Goal: Transaction & Acquisition: Book appointment/travel/reservation

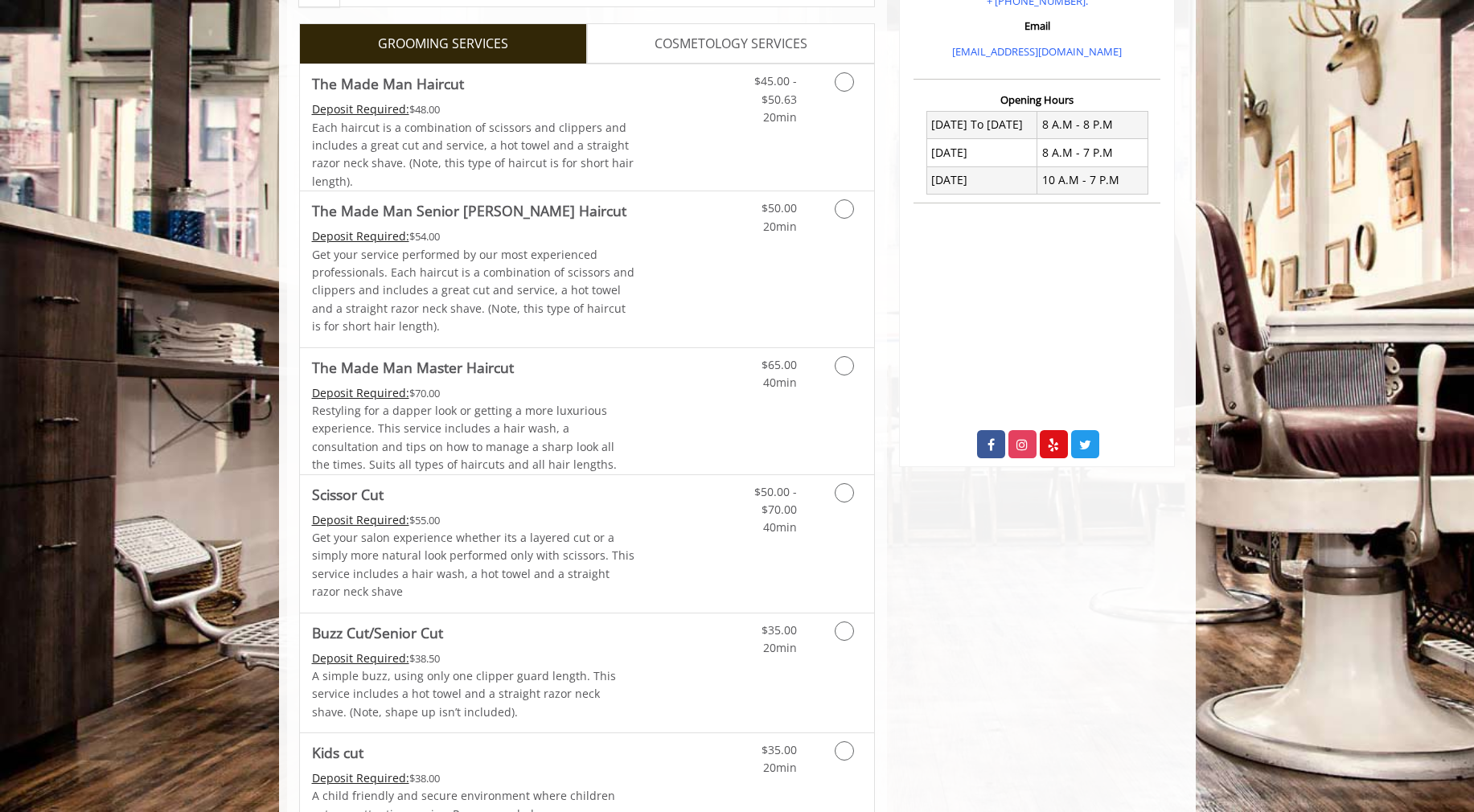
scroll to position [363, 0]
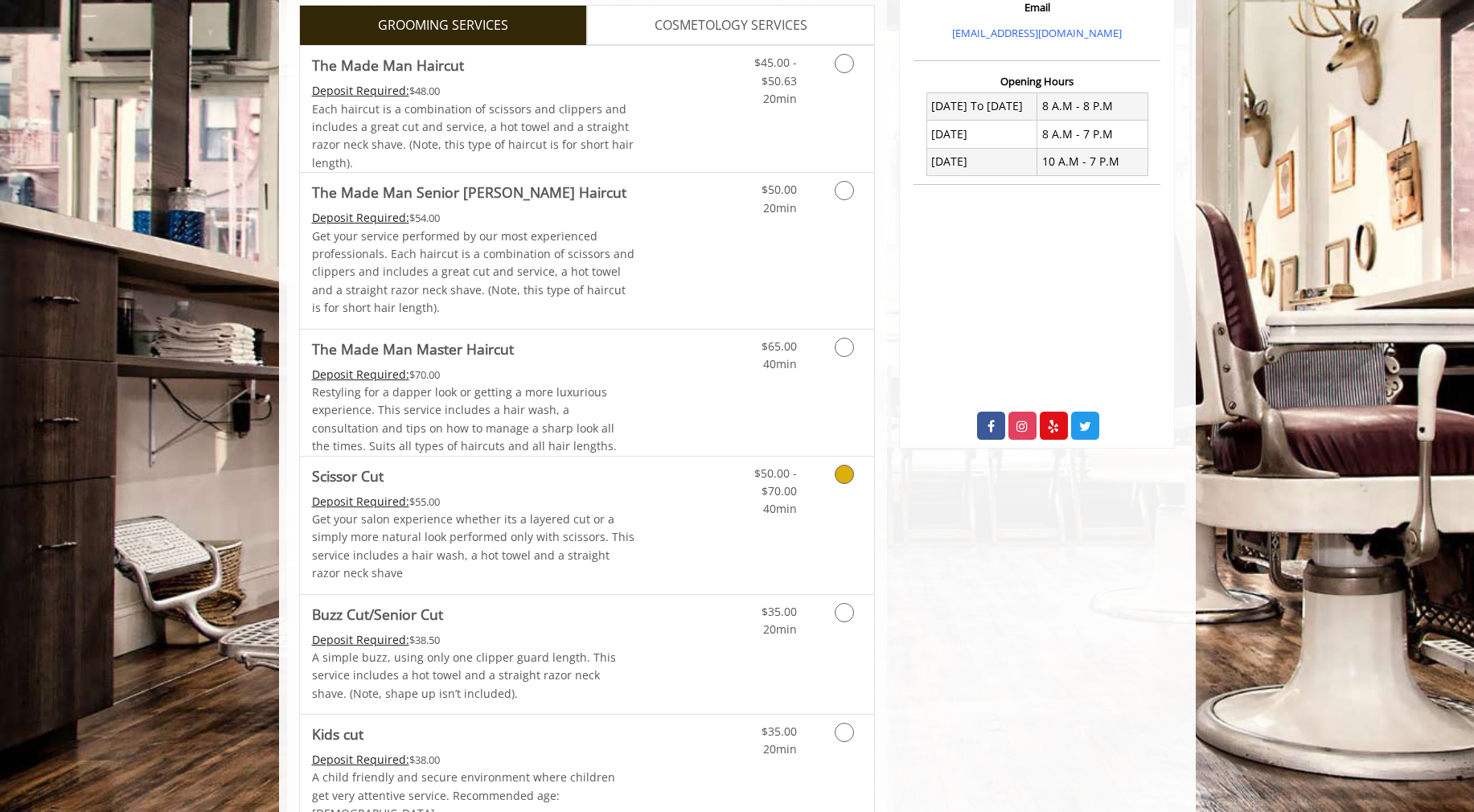
click at [843, 473] on icon "Grooming services" at bounding box center [845, 474] width 20 height 20
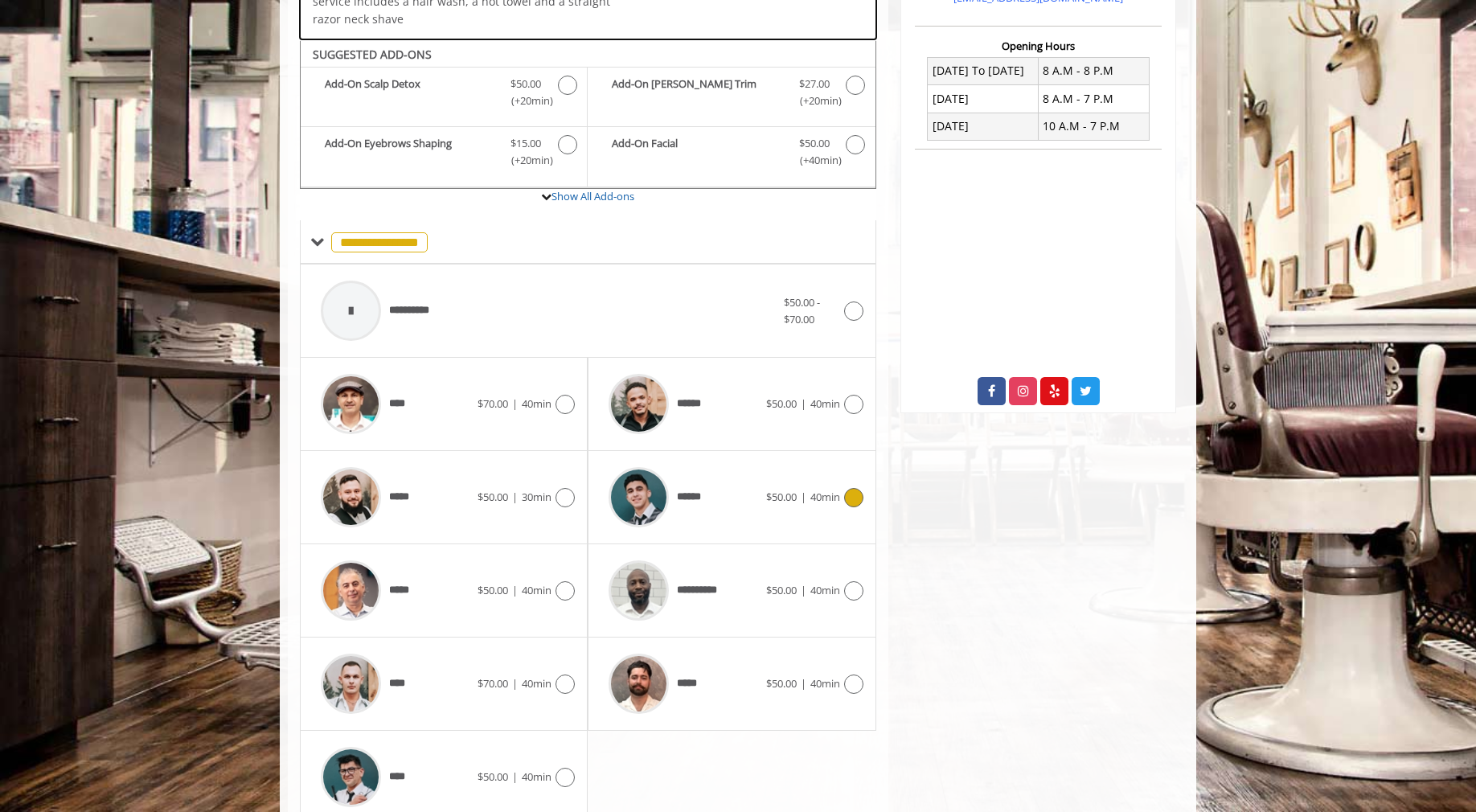
scroll to position [438, 0]
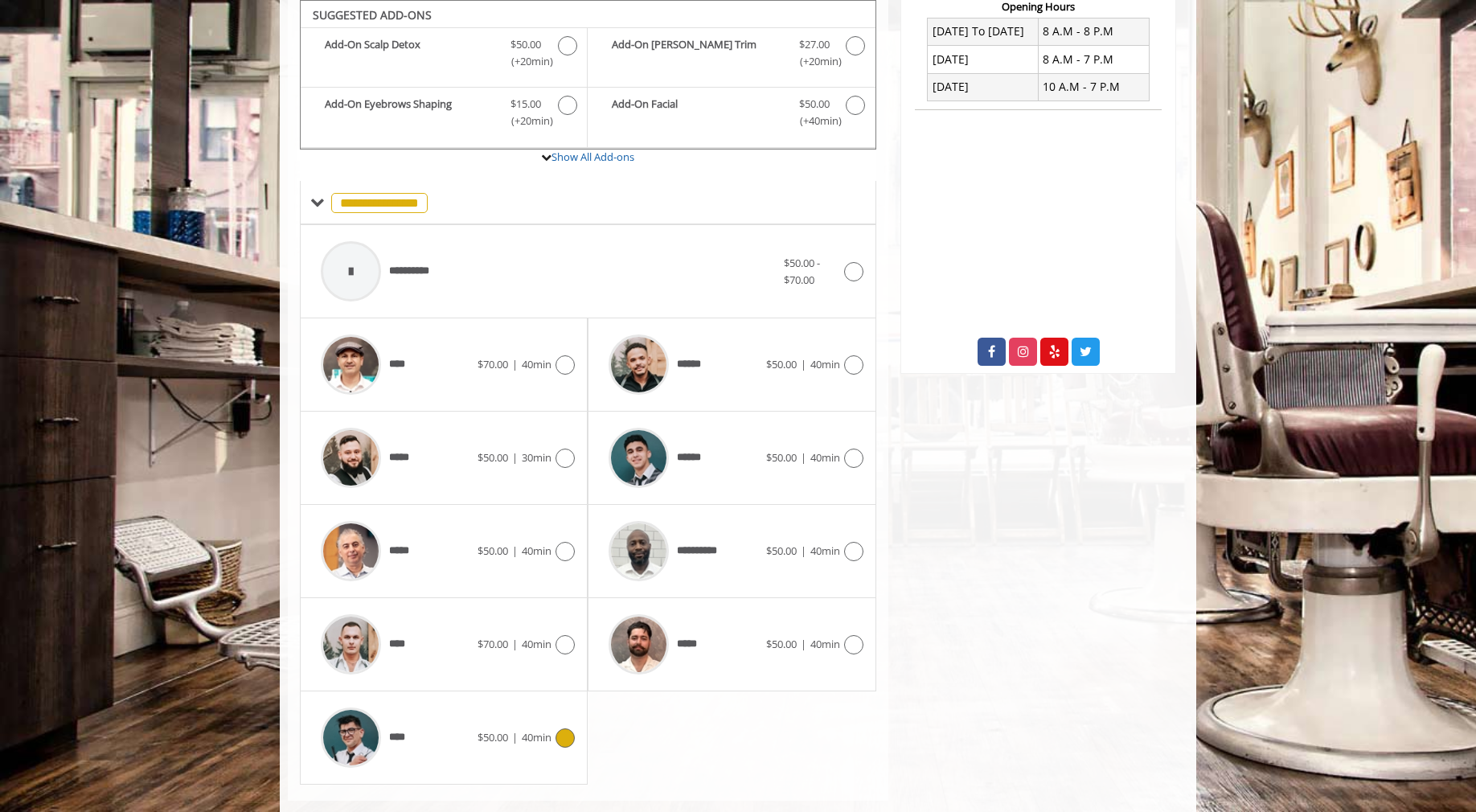
click at [564, 741] on icon at bounding box center [565, 738] width 20 height 20
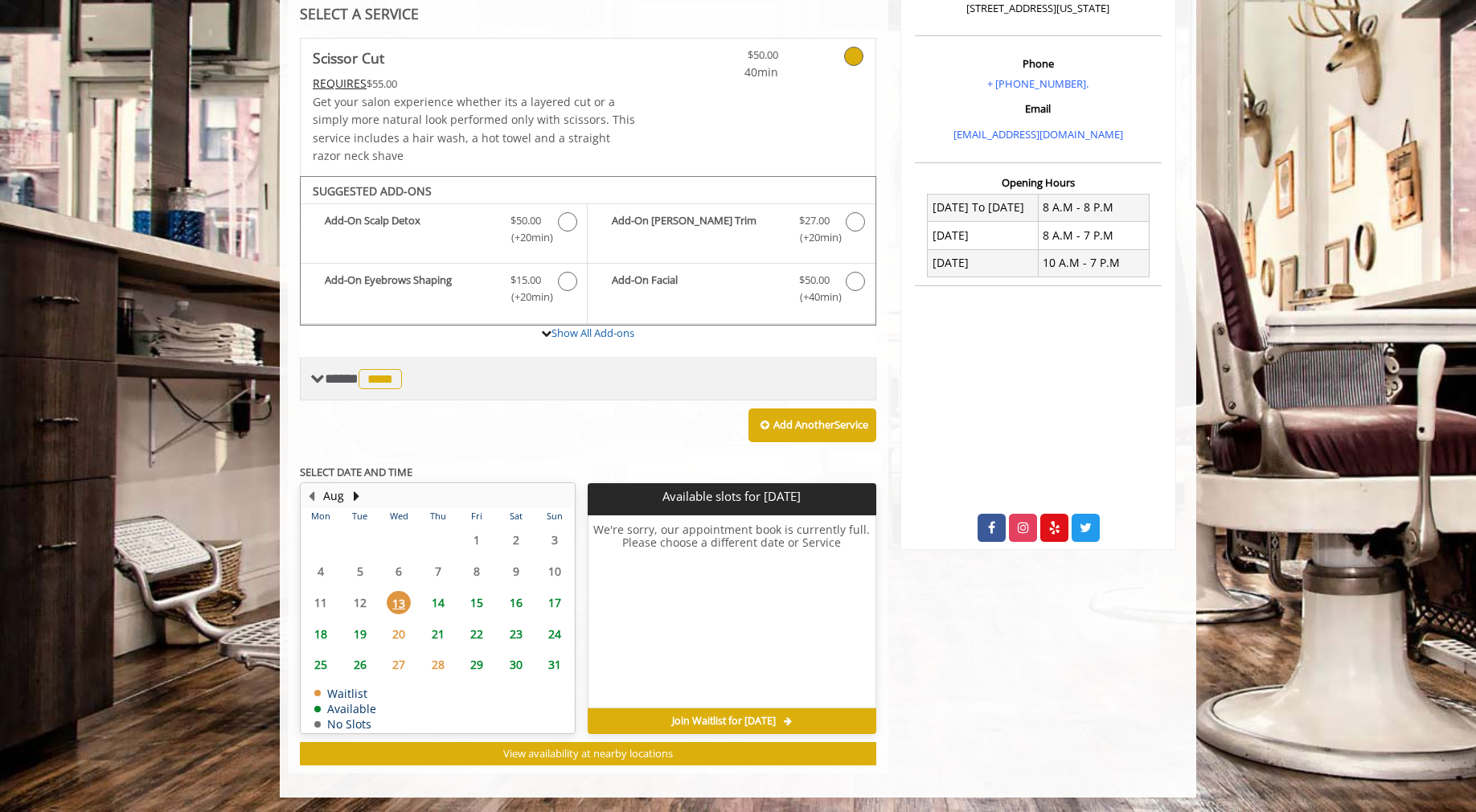
scroll to position [263, 0]
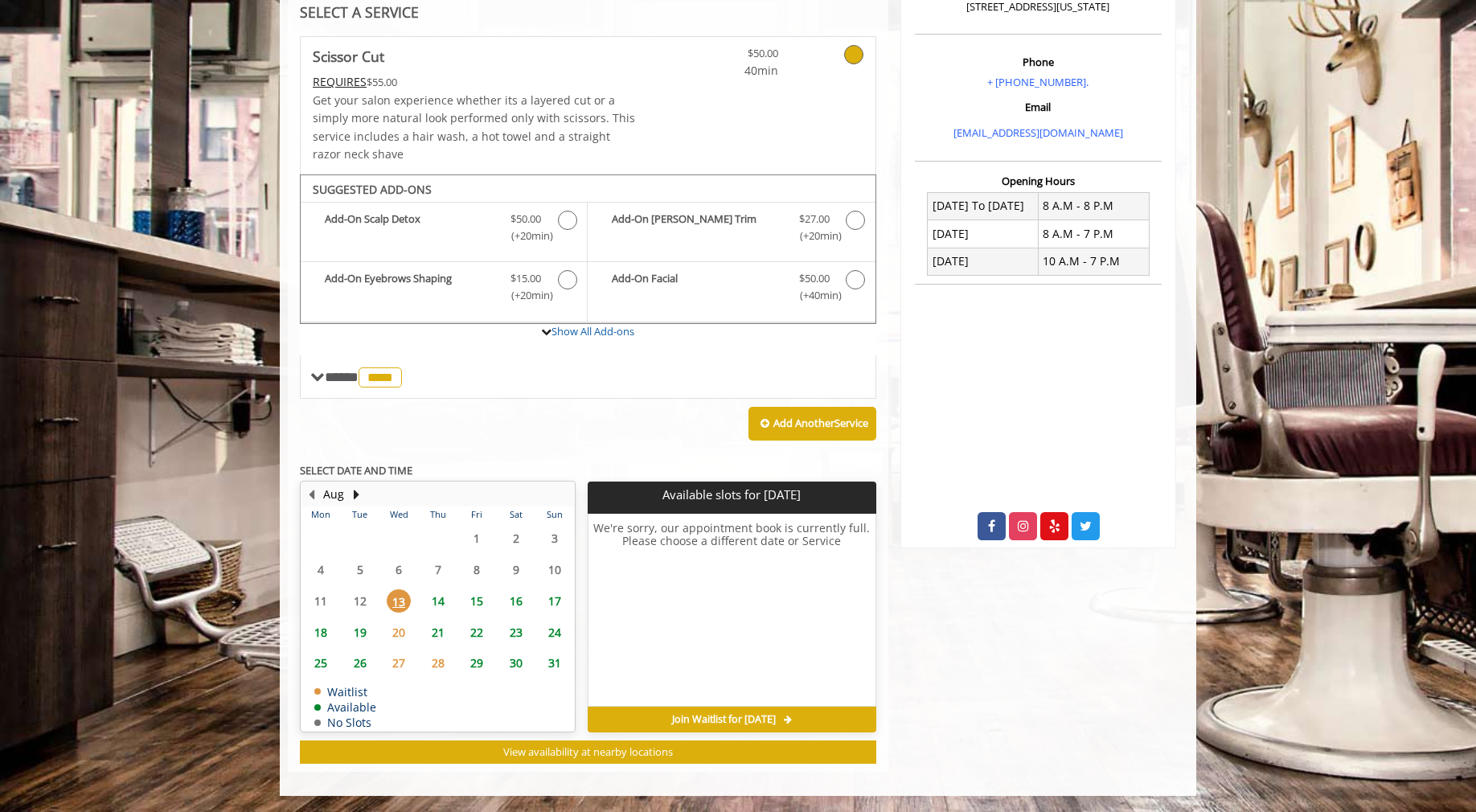
click at [443, 605] on span "14" at bounding box center [438, 602] width 24 height 24
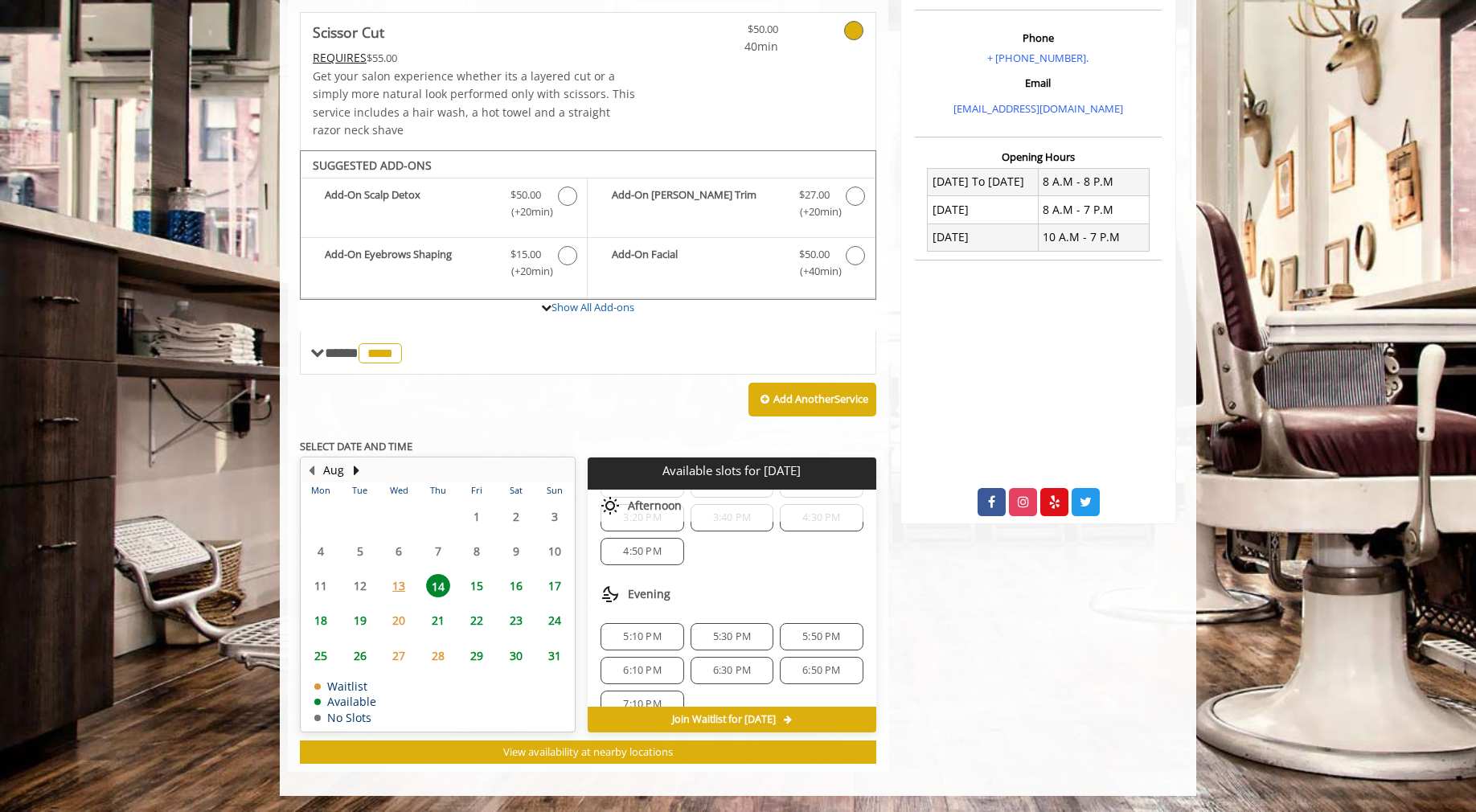
scroll to position [0, 0]
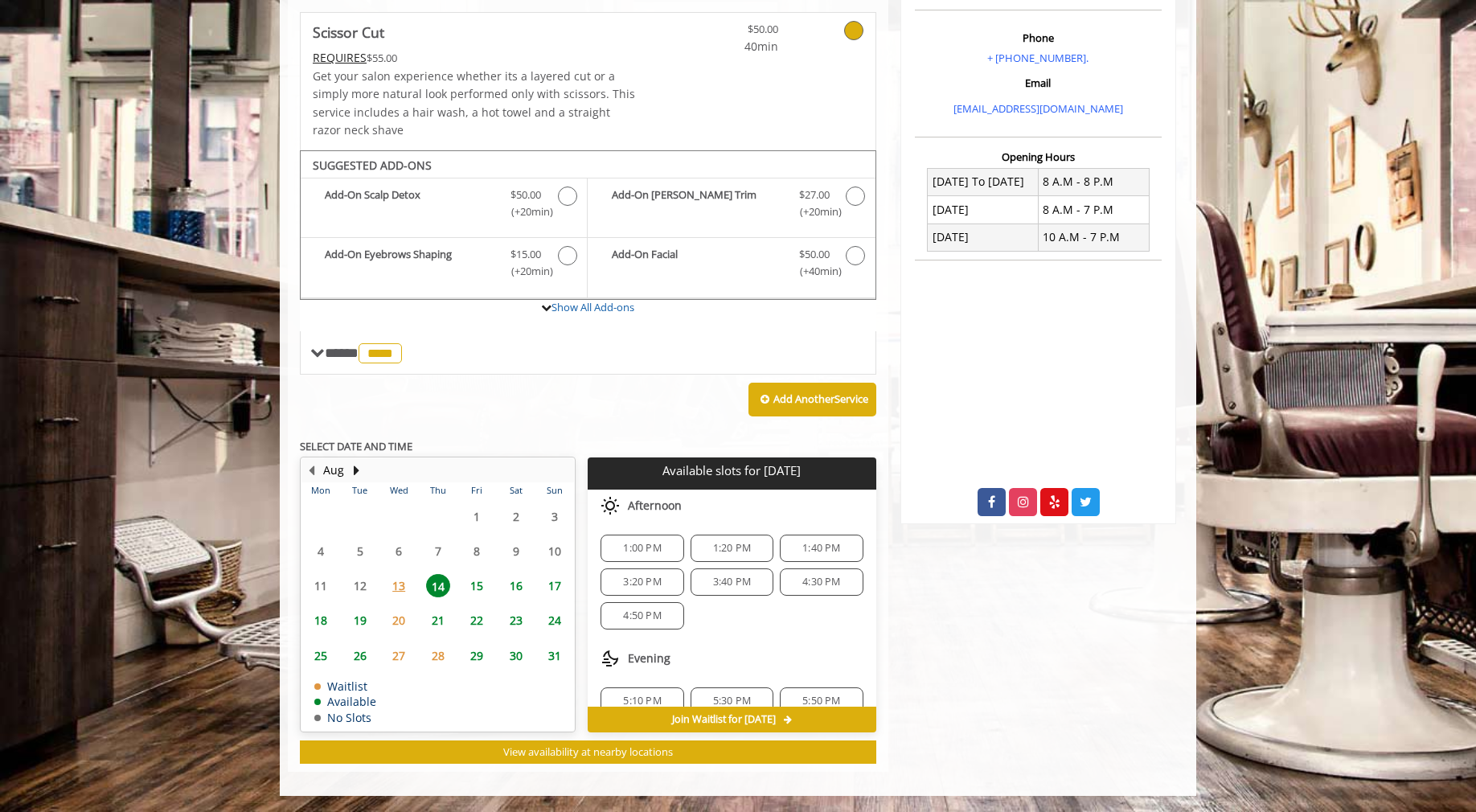
click at [656, 619] on span "4:50 PM" at bounding box center [642, 615] width 38 height 13
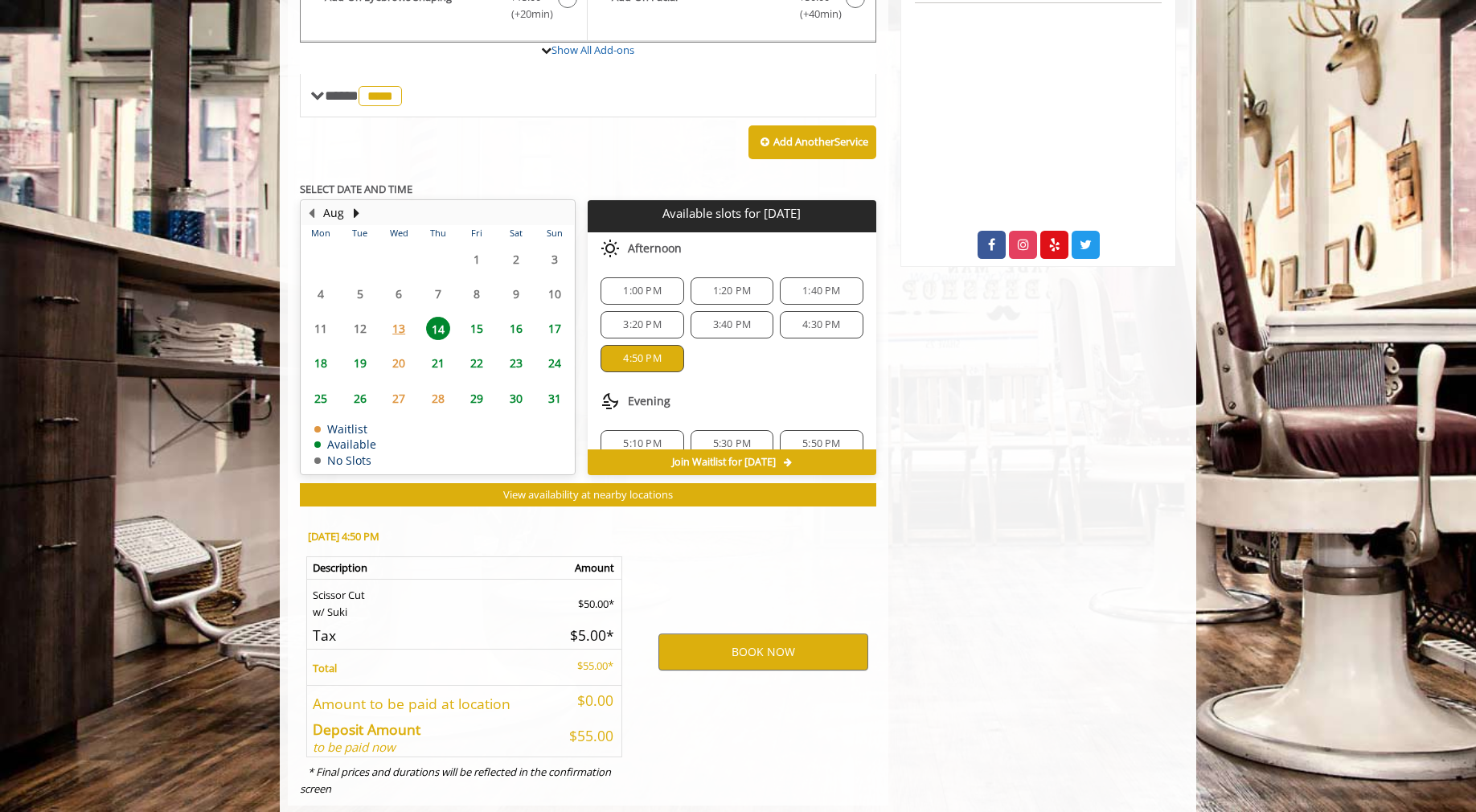
scroll to position [578, 0]
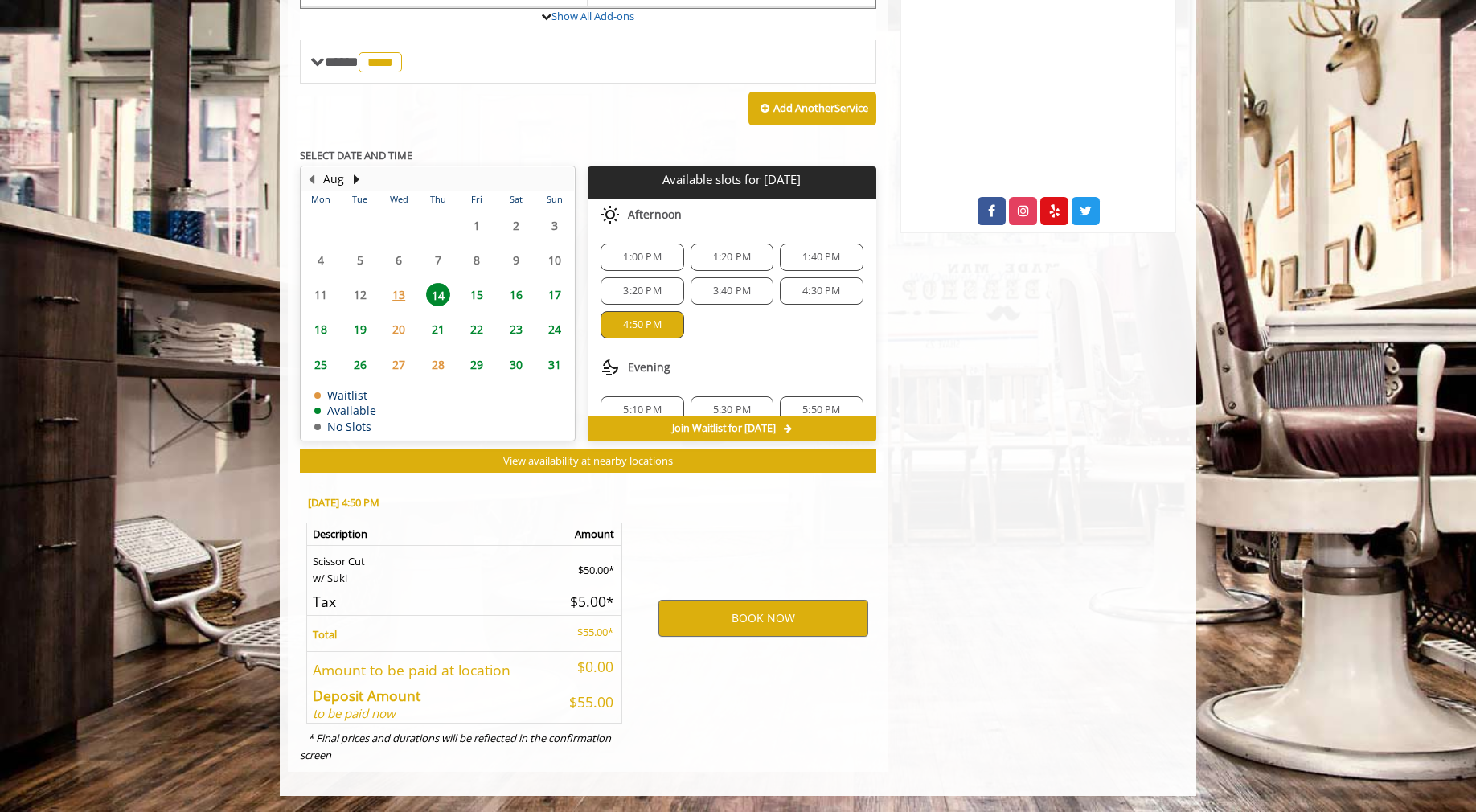
click at [662, 407] on span "5:10 PM" at bounding box center [641, 410] width 68 height 13
click at [759, 620] on button "BOOK NOW" at bounding box center [764, 617] width 209 height 37
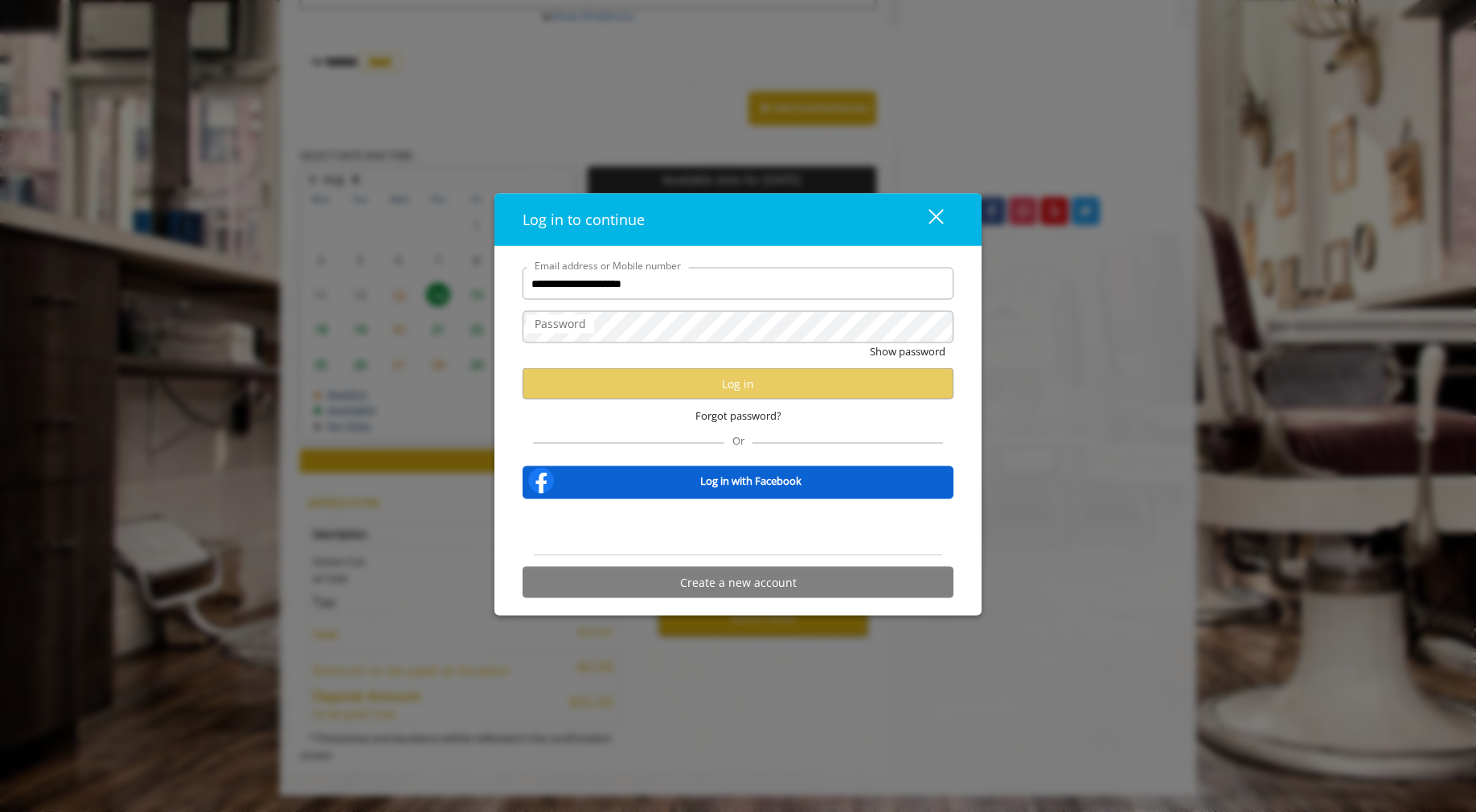
type input "**********"
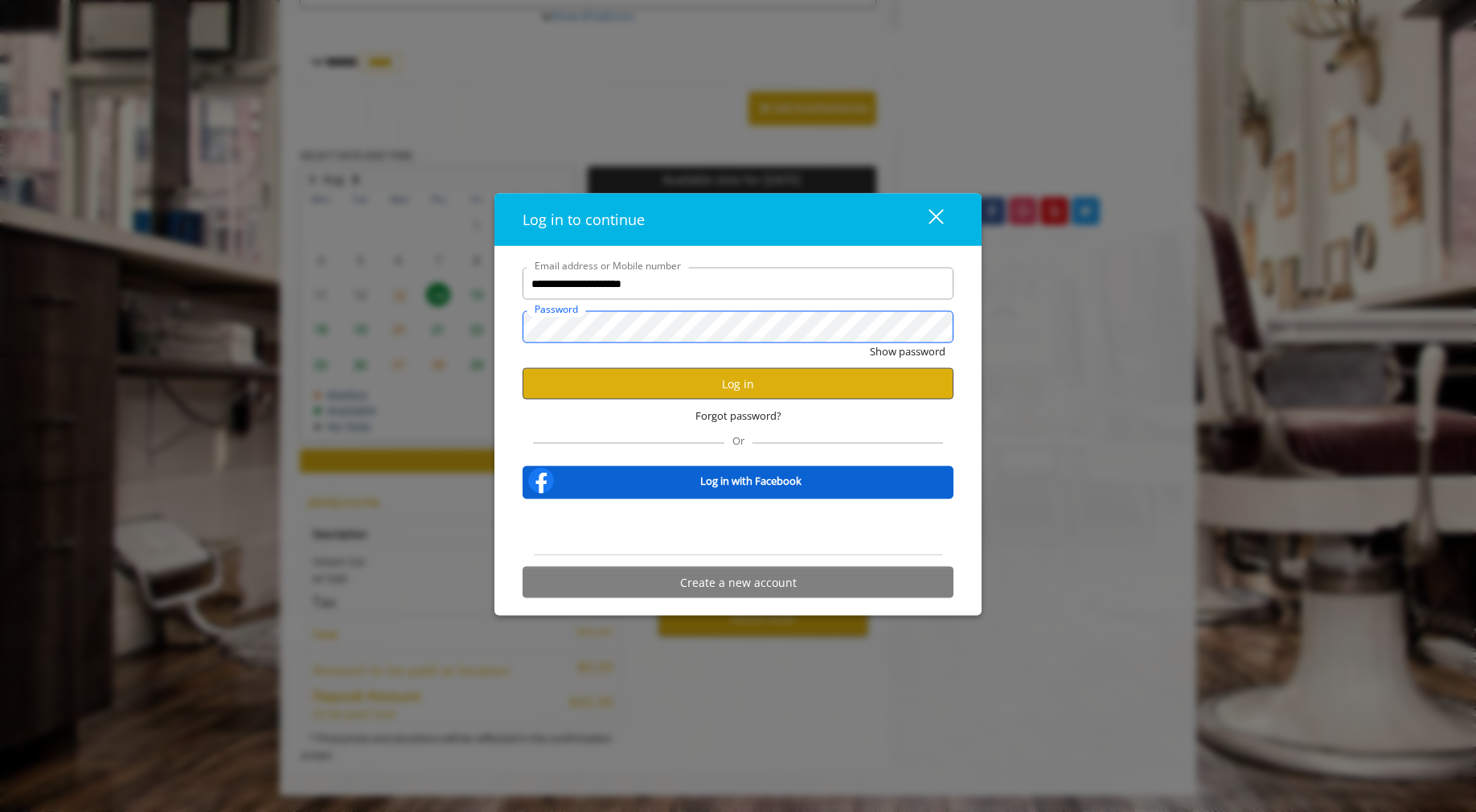
click at [870, 344] on button "Show password" at bounding box center [908, 352] width 76 height 17
click at [756, 383] on button "Log in" at bounding box center [738, 384] width 431 height 32
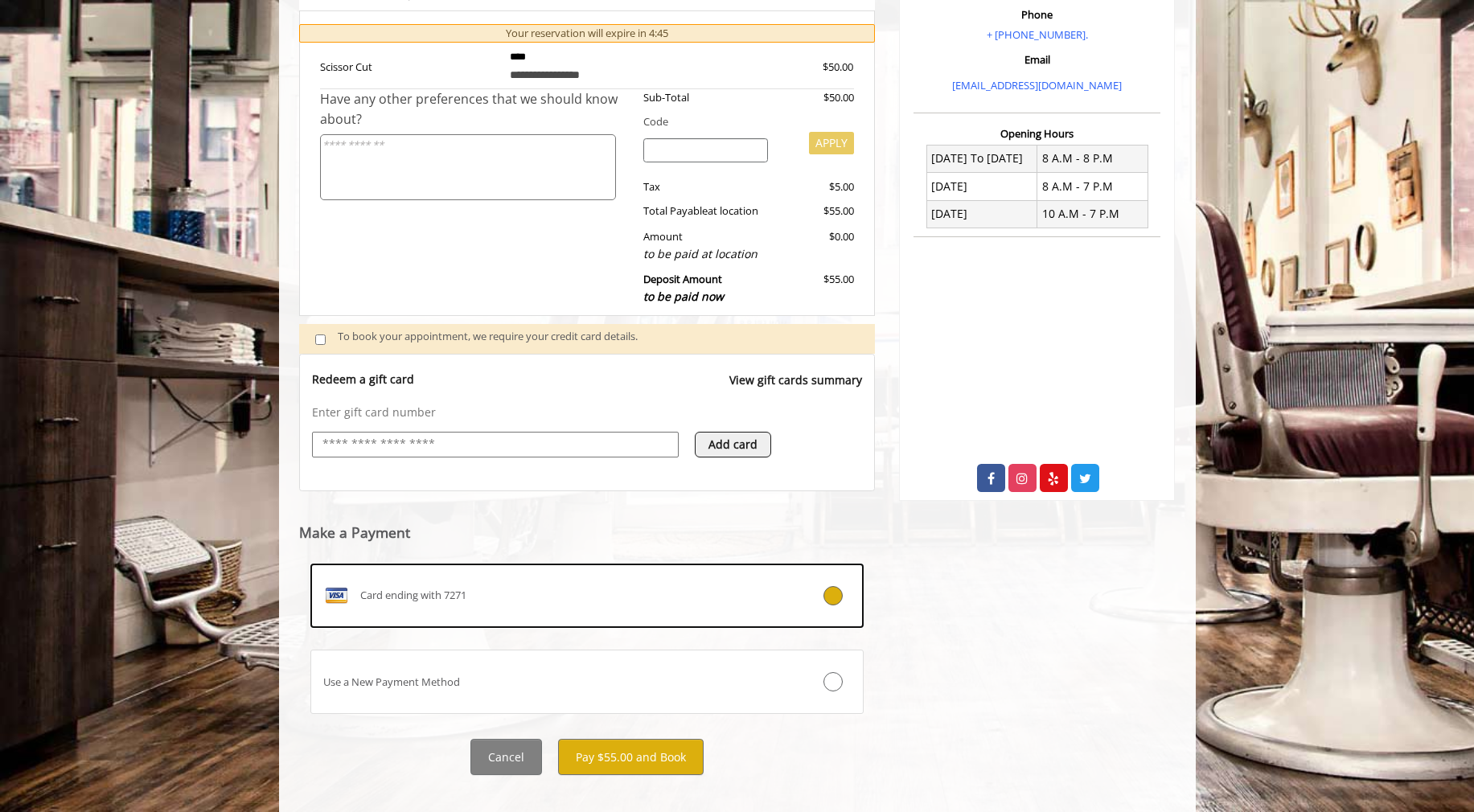
scroll to position [311, 0]
click at [630, 751] on button "Pay $55.00 and Book" at bounding box center [630, 756] width 145 height 37
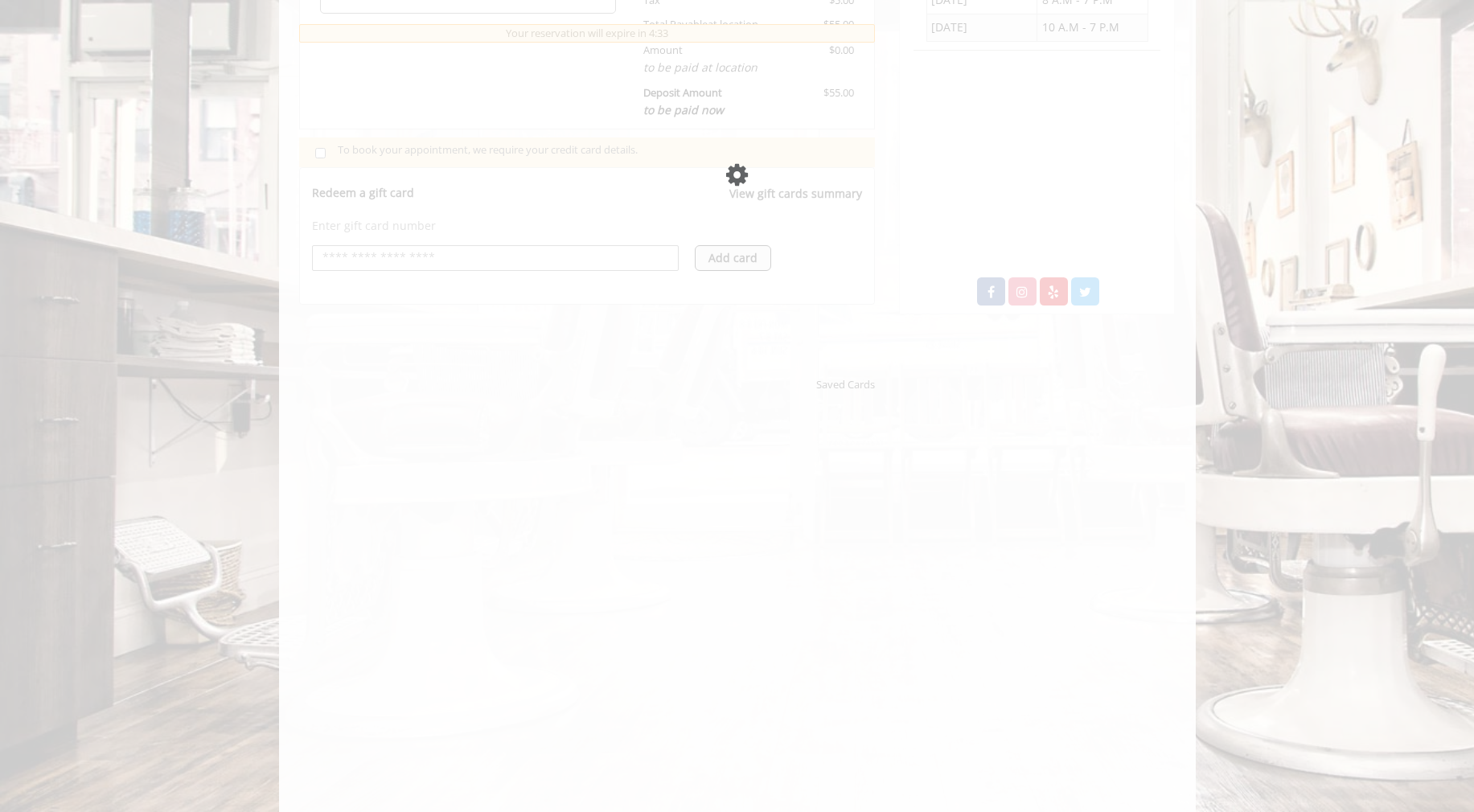
scroll to position [481, 0]
